Goal: Task Accomplishment & Management: Manage account settings

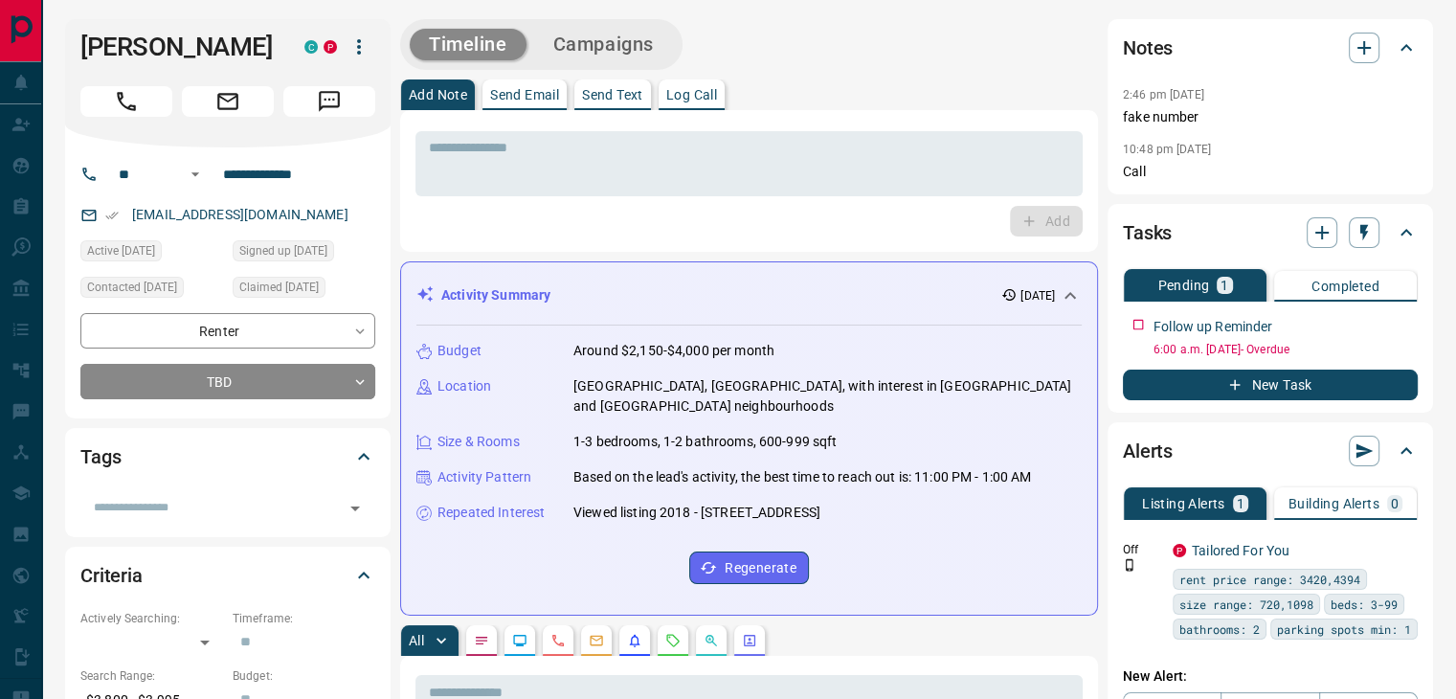
click at [723, 302] on div "Activity Summary 1 week ago" at bounding box center [737, 295] width 642 height 20
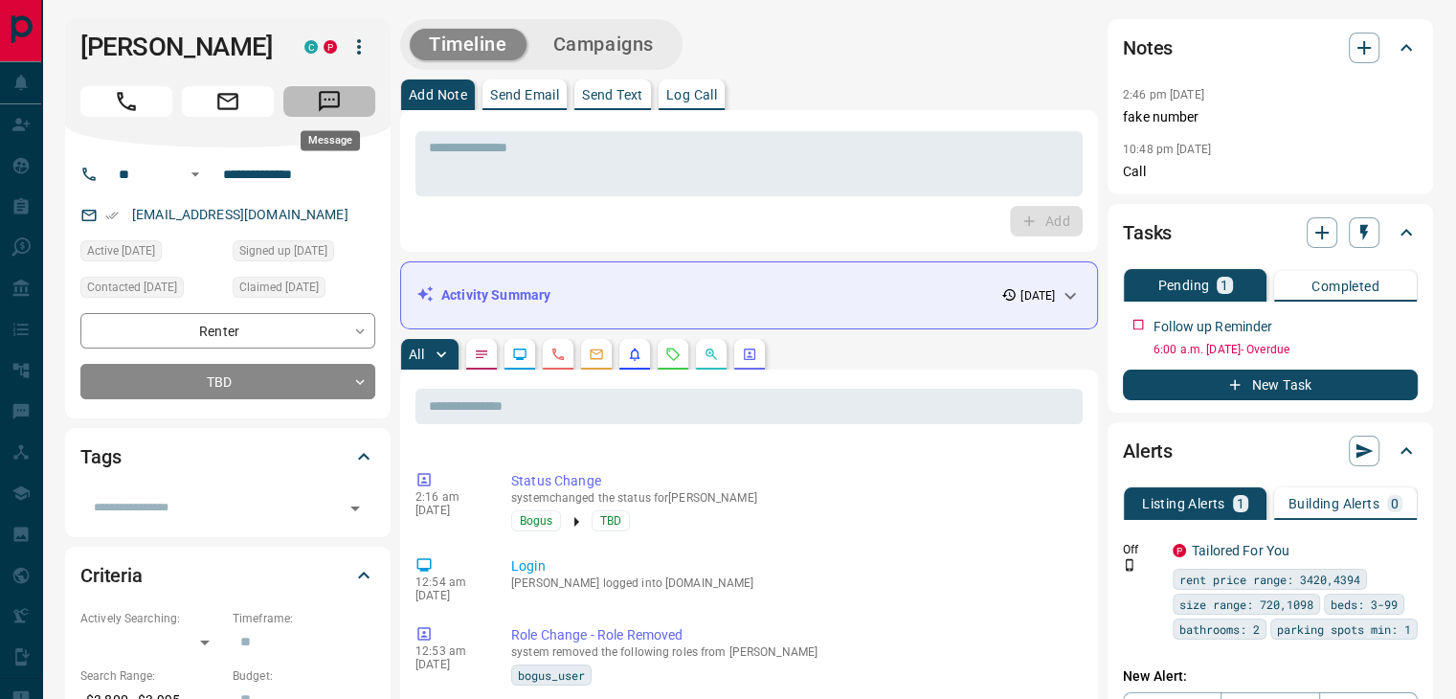
click at [340, 96] on icon "Message" at bounding box center [329, 101] width 25 height 25
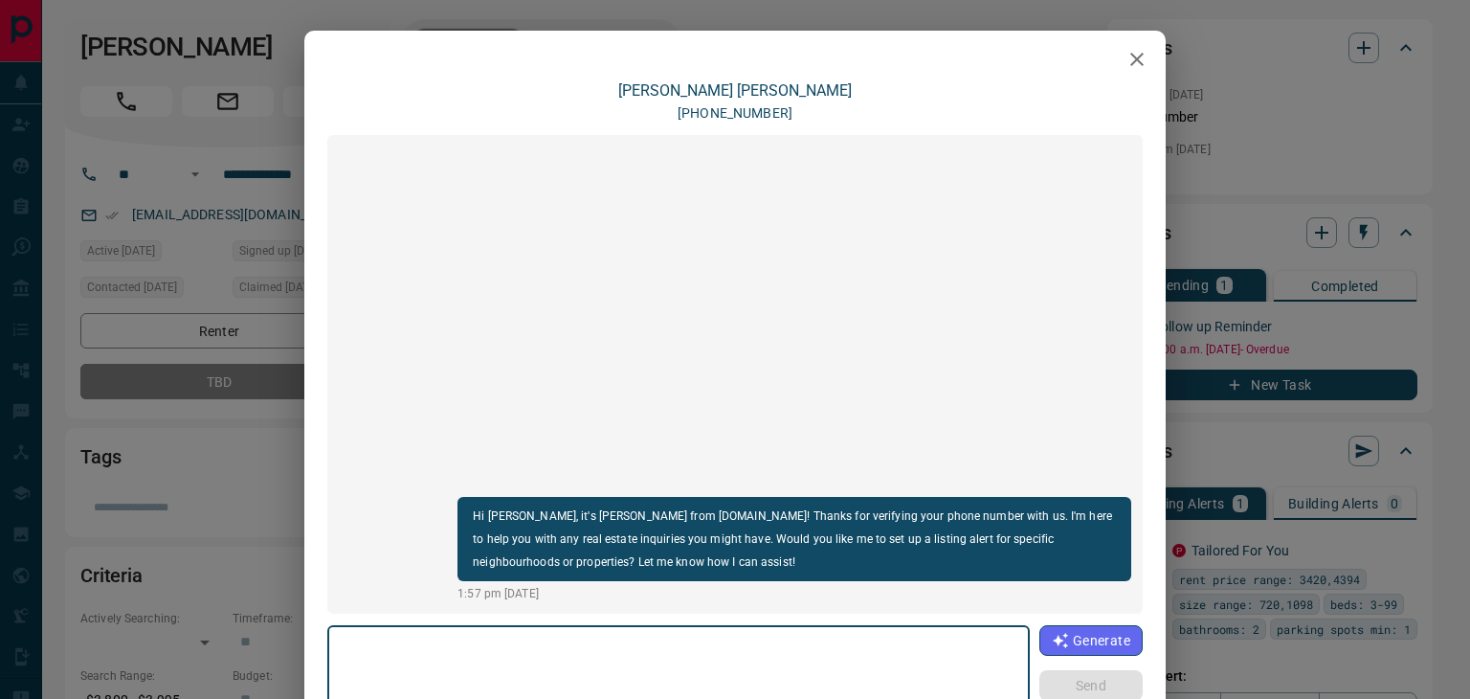
click at [1131, 56] on icon "button" at bounding box center [1137, 59] width 13 height 13
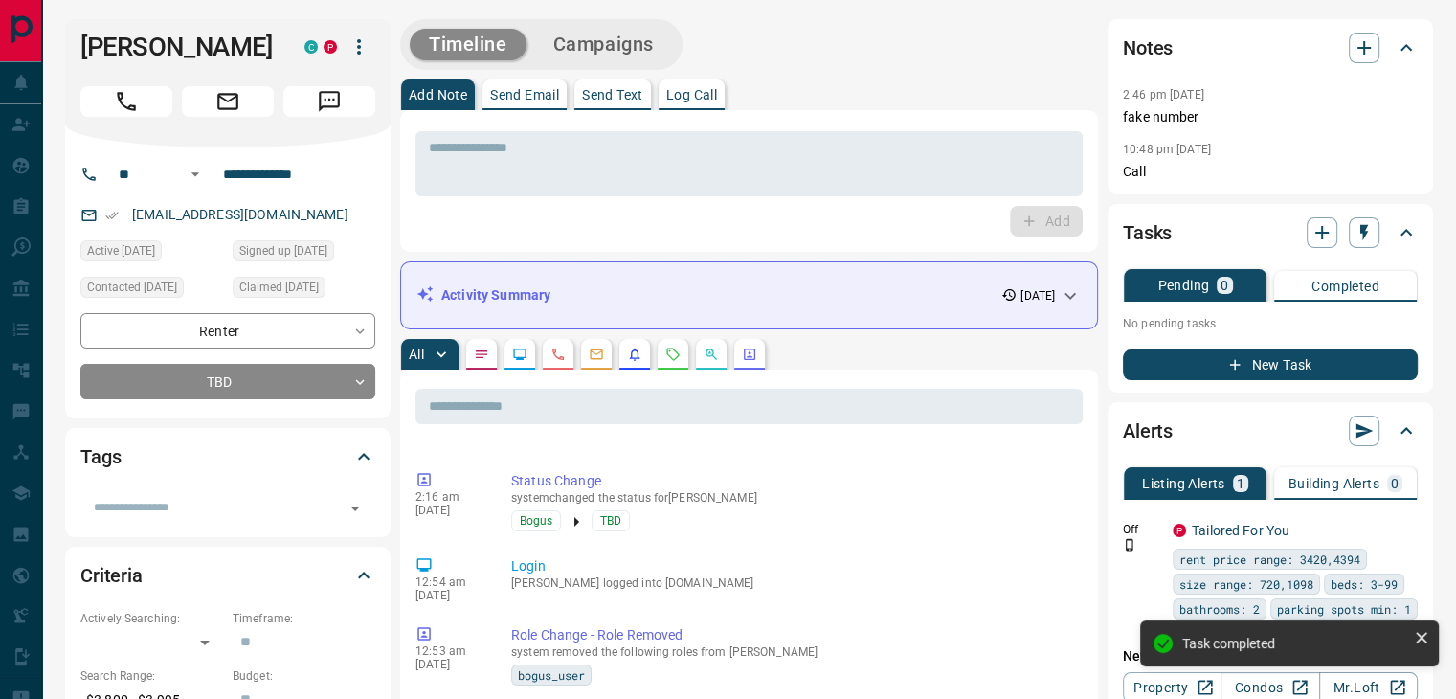
click at [594, 357] on icon "Emails" at bounding box center [596, 354] width 15 height 15
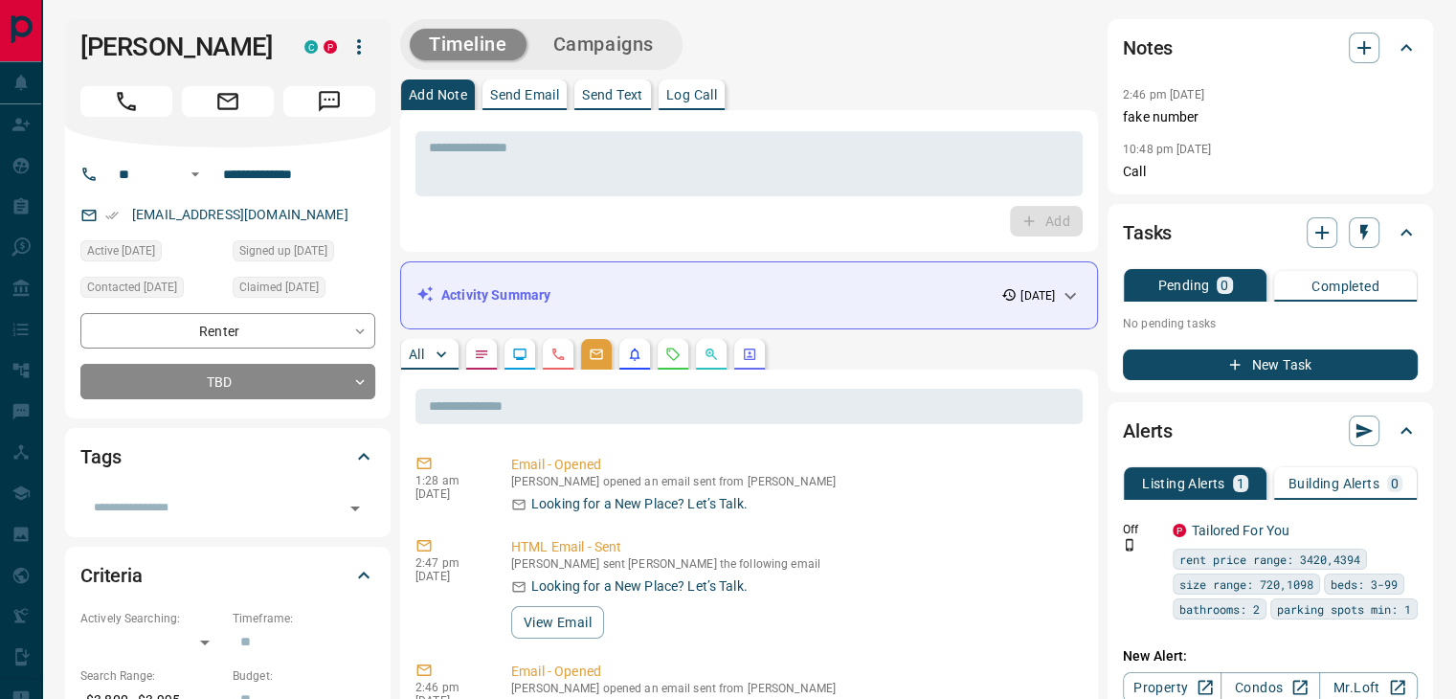
click at [664, 283] on div "Activity Summary 1 week ago" at bounding box center [748, 295] width 665 height 35
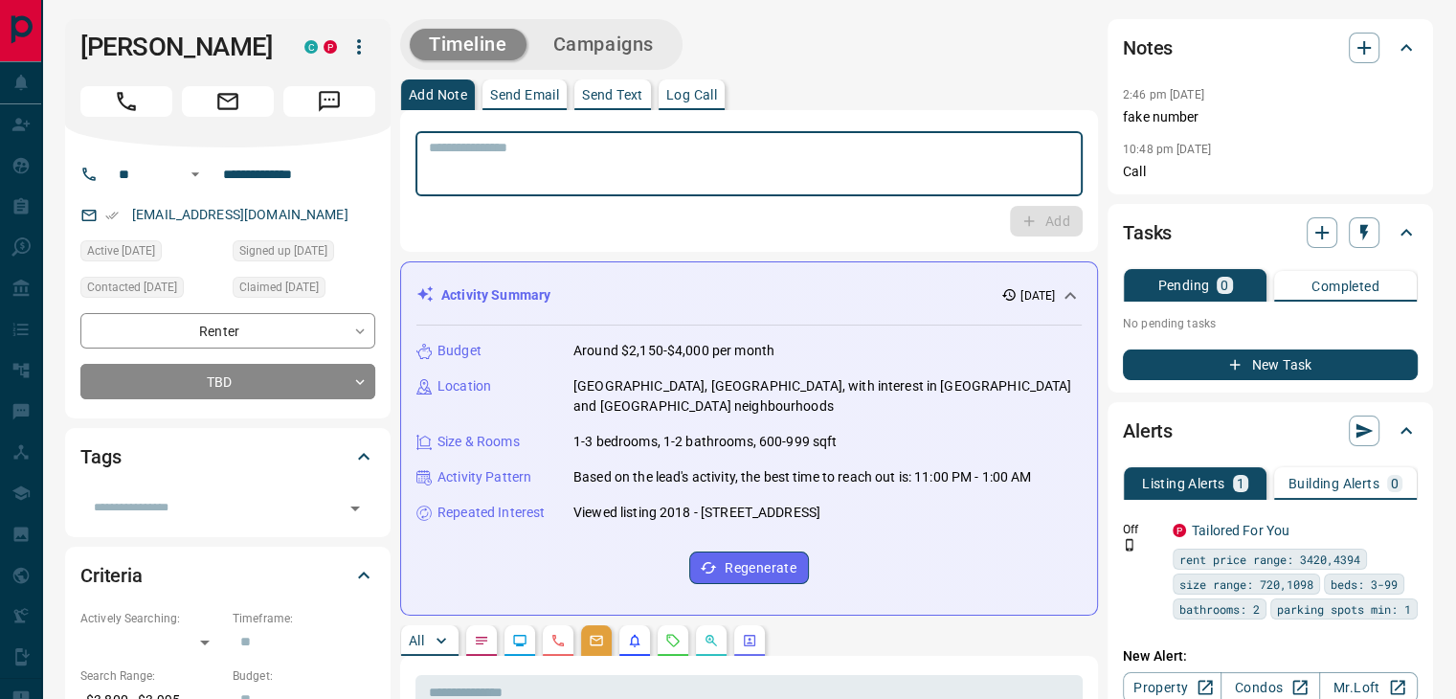
click at [626, 177] on textarea at bounding box center [749, 164] width 640 height 49
type textarea "**********"
click at [1038, 214] on button "Add" at bounding box center [1046, 221] width 73 height 31
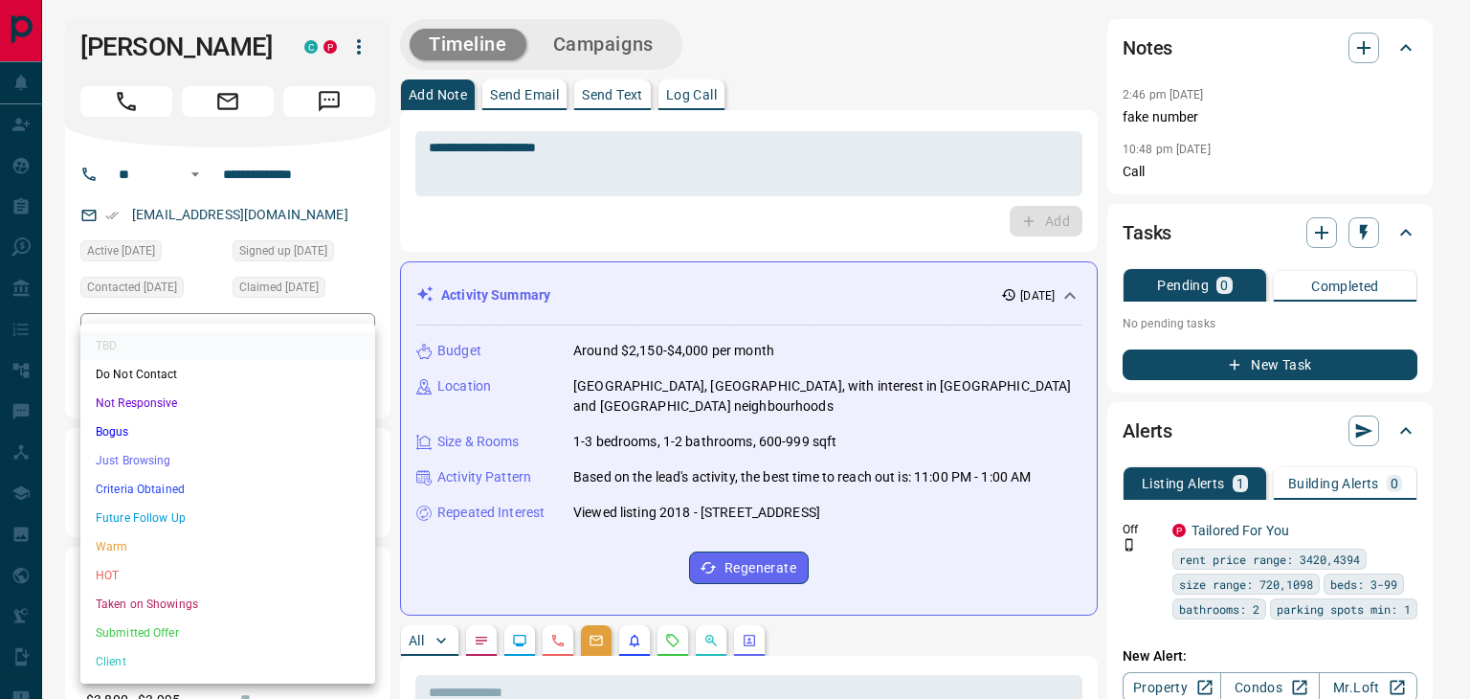
click at [159, 405] on li "Not Responsive" at bounding box center [227, 403] width 295 height 29
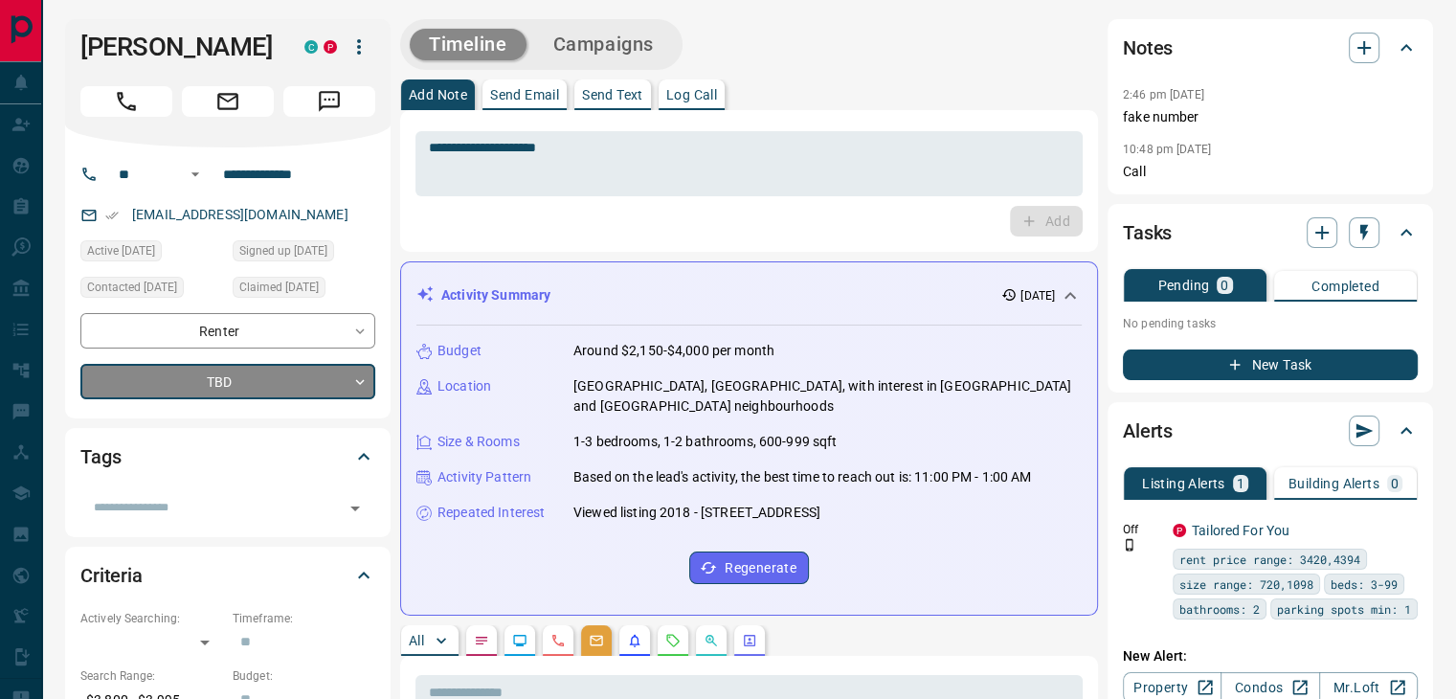
type input "*"
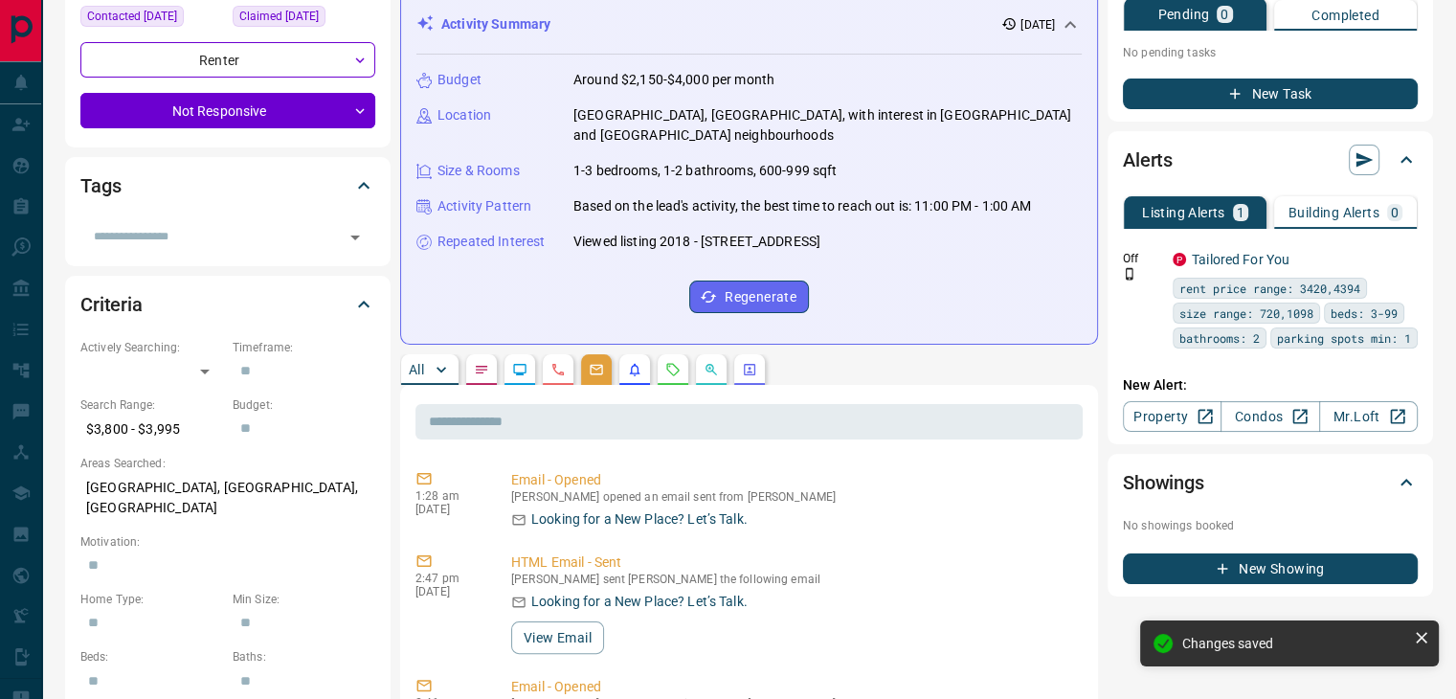
scroll to position [287, 0]
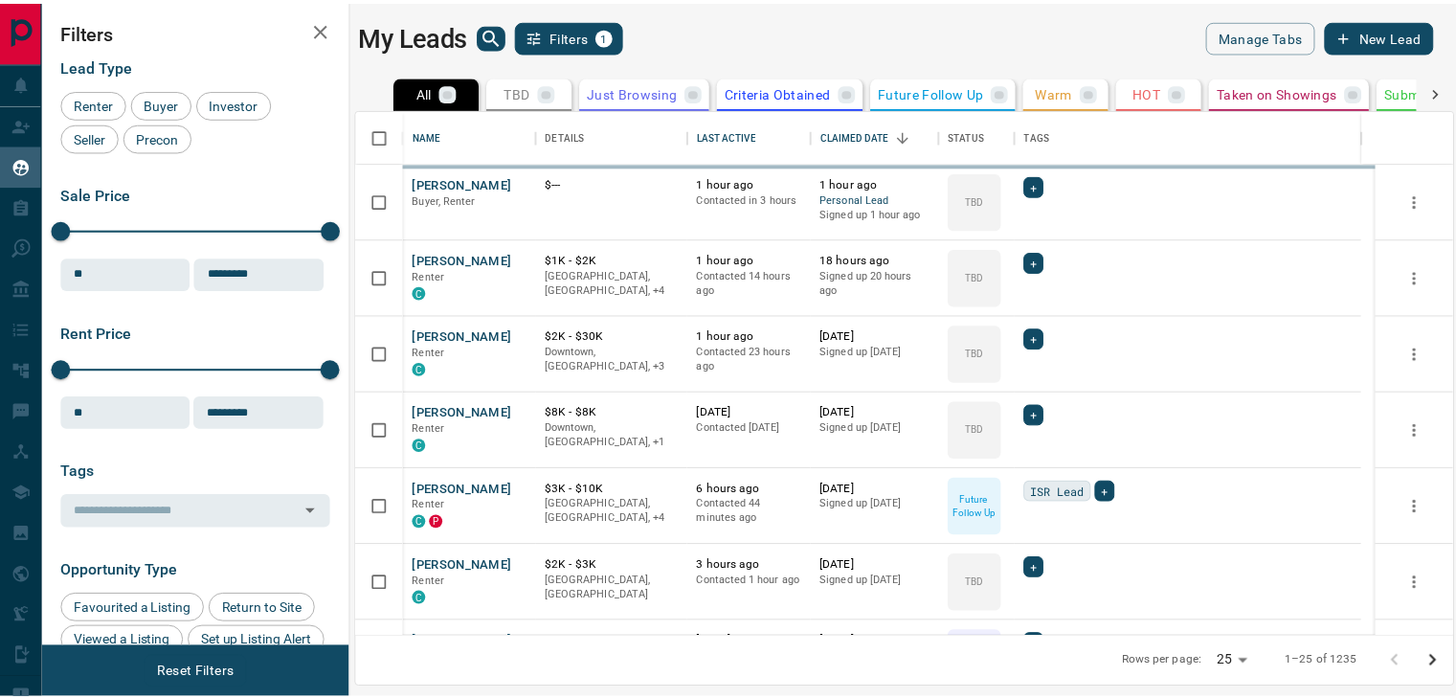
scroll to position [513, 1094]
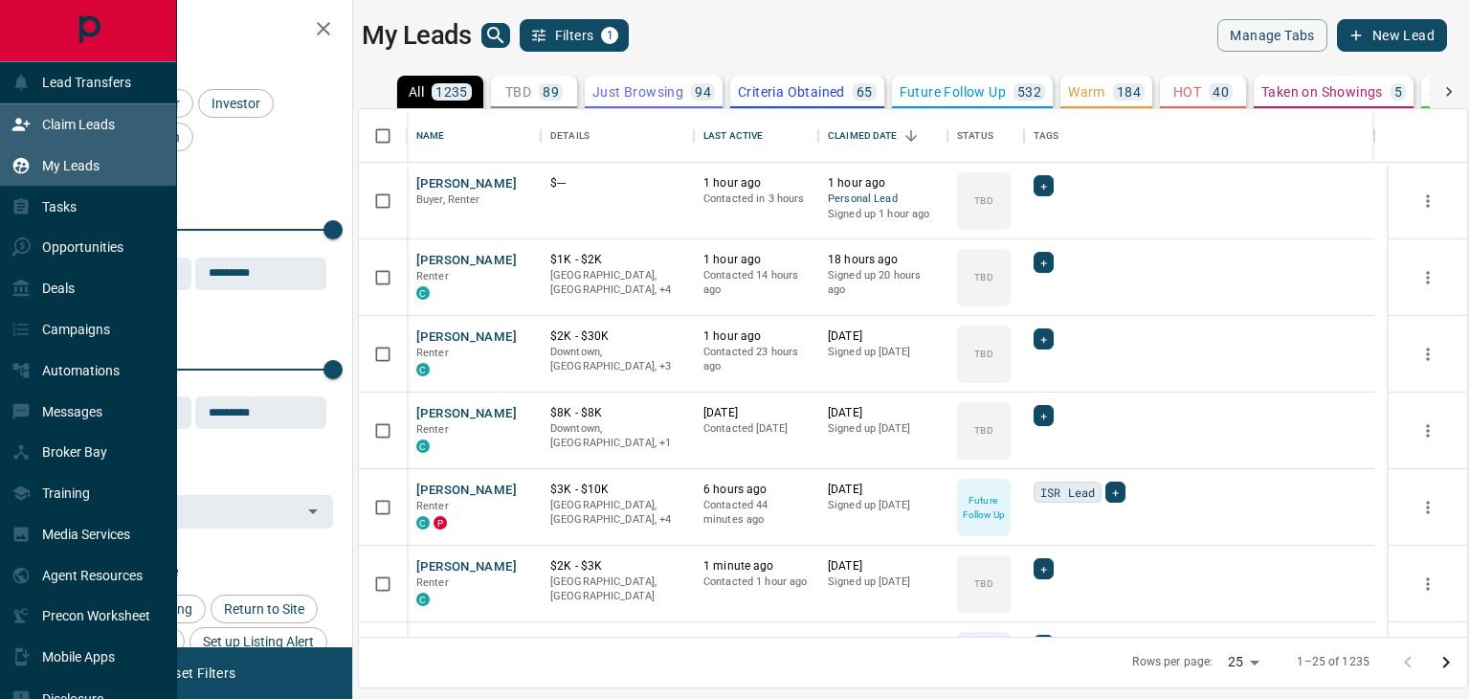
click at [89, 126] on p "Claim Leads" at bounding box center [78, 124] width 73 height 15
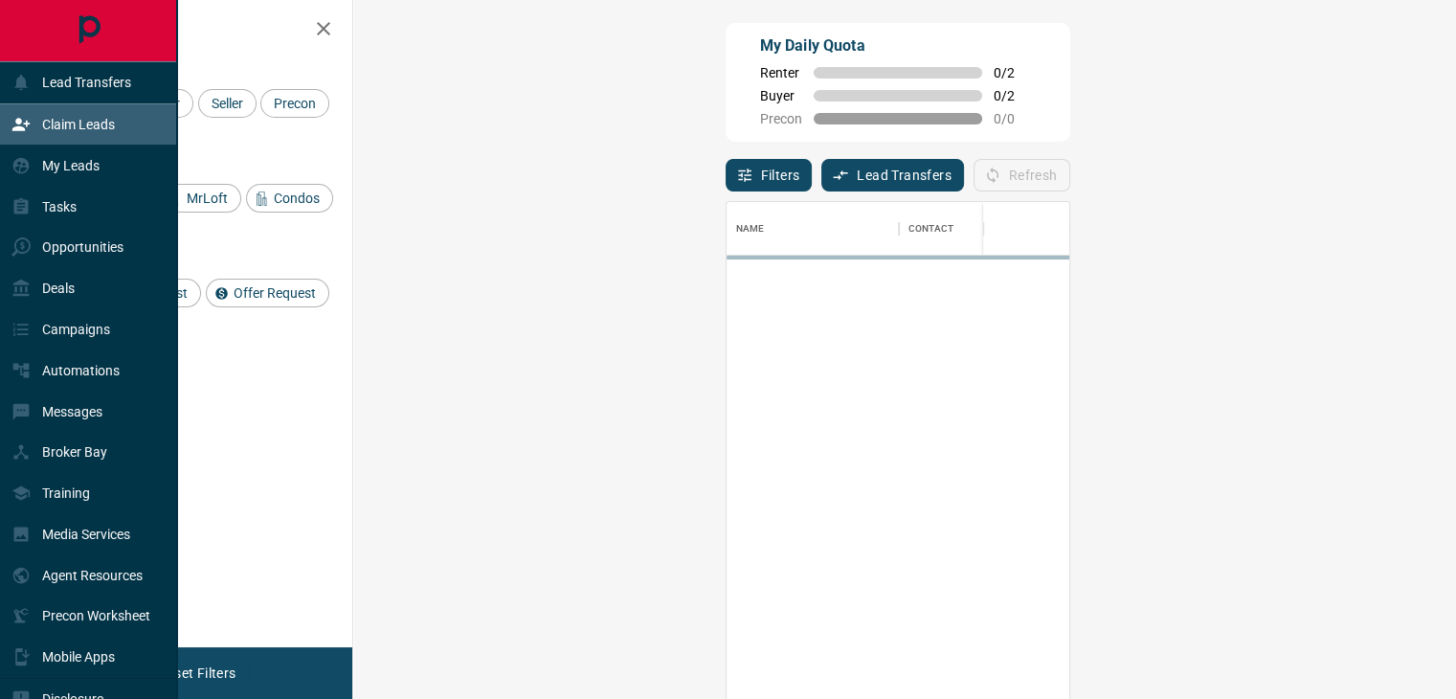
scroll to position [513, 1046]
